Goal: Information Seeking & Learning: Learn about a topic

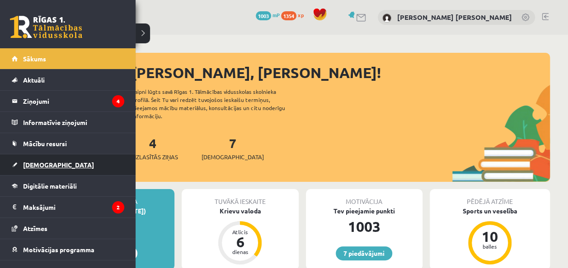
click at [40, 164] on span "[DEMOGRAPHIC_DATA]" at bounding box center [58, 165] width 71 height 8
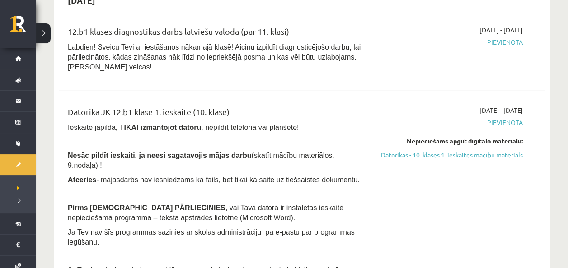
scroll to position [1022, 0]
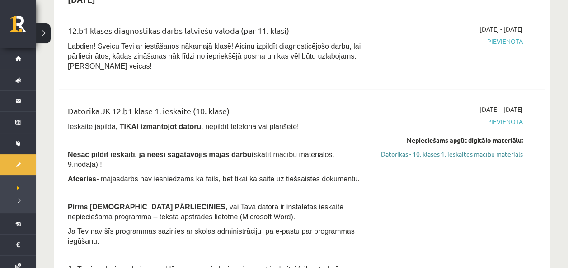
click at [442, 150] on link "Datorikas - 10. klases 1. ieskaites mācību materiāls" at bounding box center [451, 154] width 143 height 9
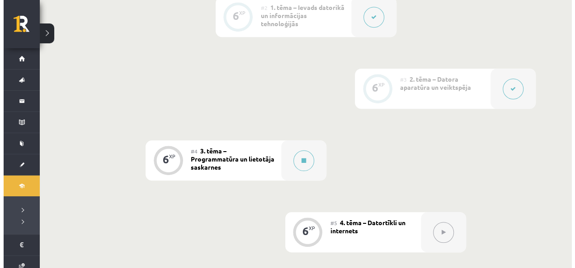
scroll to position [394, 0]
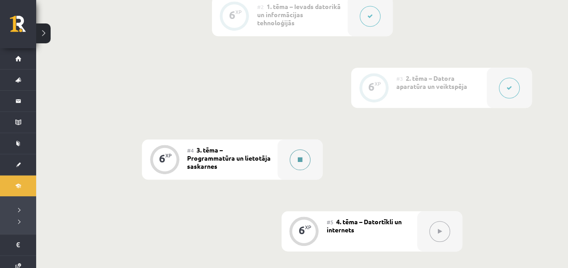
click at [301, 161] on icon at bounding box center [300, 159] width 5 height 5
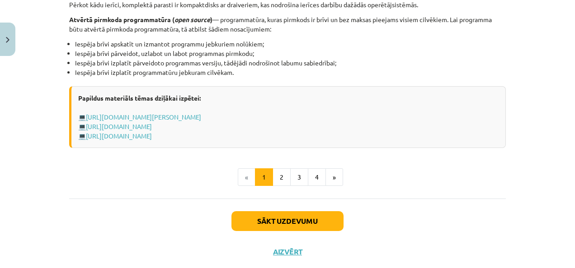
scroll to position [1010, 0]
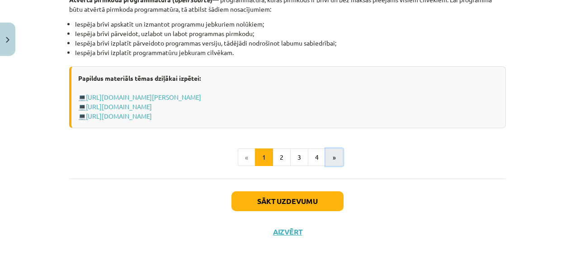
click at [331, 155] on button "»" at bounding box center [334, 158] width 18 height 18
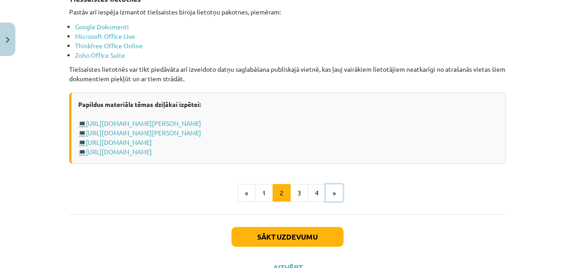
scroll to position [1608, 0]
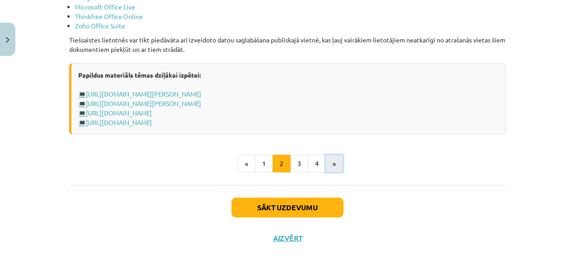
click at [326, 159] on button "»" at bounding box center [334, 164] width 18 height 18
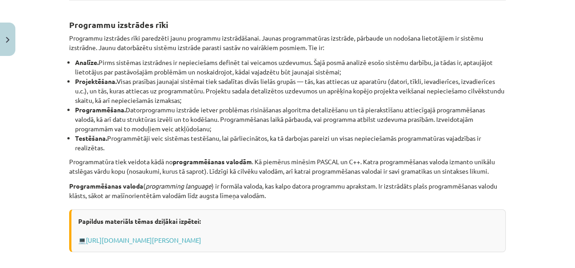
scroll to position [154, 0]
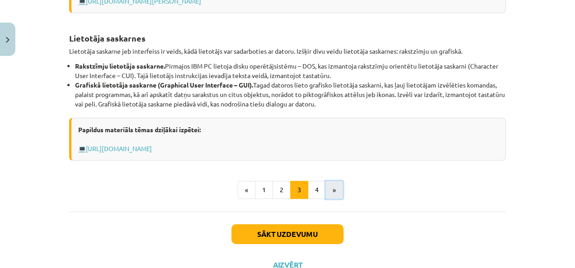
click at [329, 188] on button "»" at bounding box center [334, 190] width 18 height 18
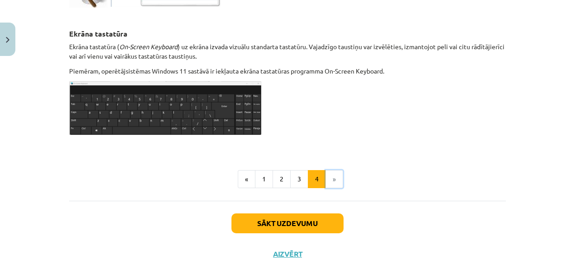
scroll to position [527, 0]
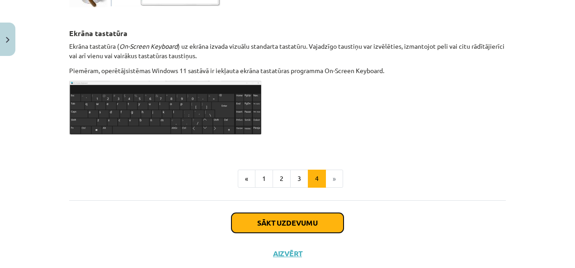
click at [308, 230] on button "Sākt uzdevumu" at bounding box center [287, 223] width 112 height 20
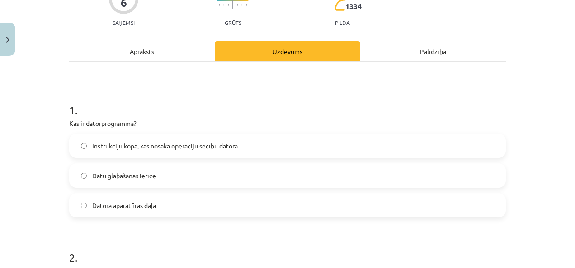
scroll to position [92, 0]
click at [114, 143] on span "Instrukciju kopa, kas nosaka operāciju secību datorā" at bounding box center [165, 145] width 146 height 9
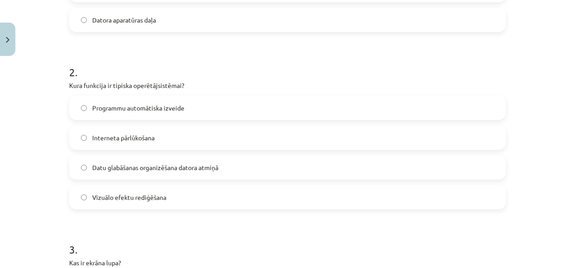
scroll to position [278, 0]
click at [119, 168] on span "Datu glabāšanas organizēšana datora atmiņā" at bounding box center [155, 166] width 126 height 9
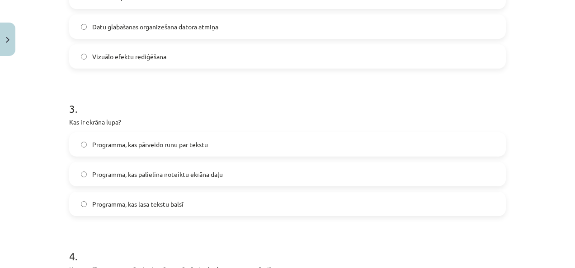
scroll to position [438, 0]
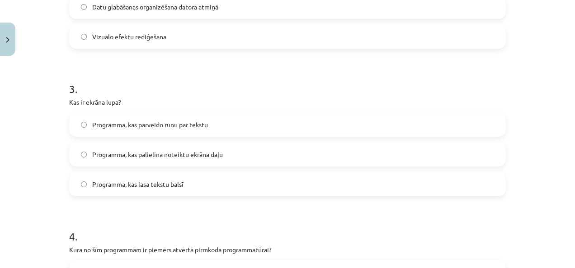
click at [111, 154] on span "Programma, kas palielina noteiktu ekrāna daļu" at bounding box center [157, 154] width 131 height 9
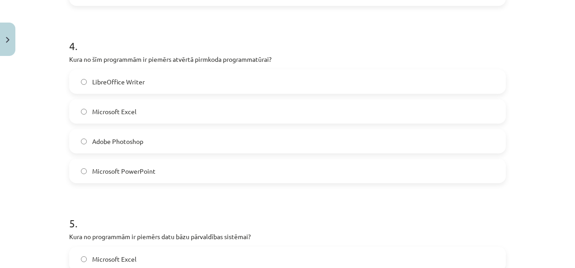
scroll to position [630, 0]
